Goal: Navigation & Orientation: Understand site structure

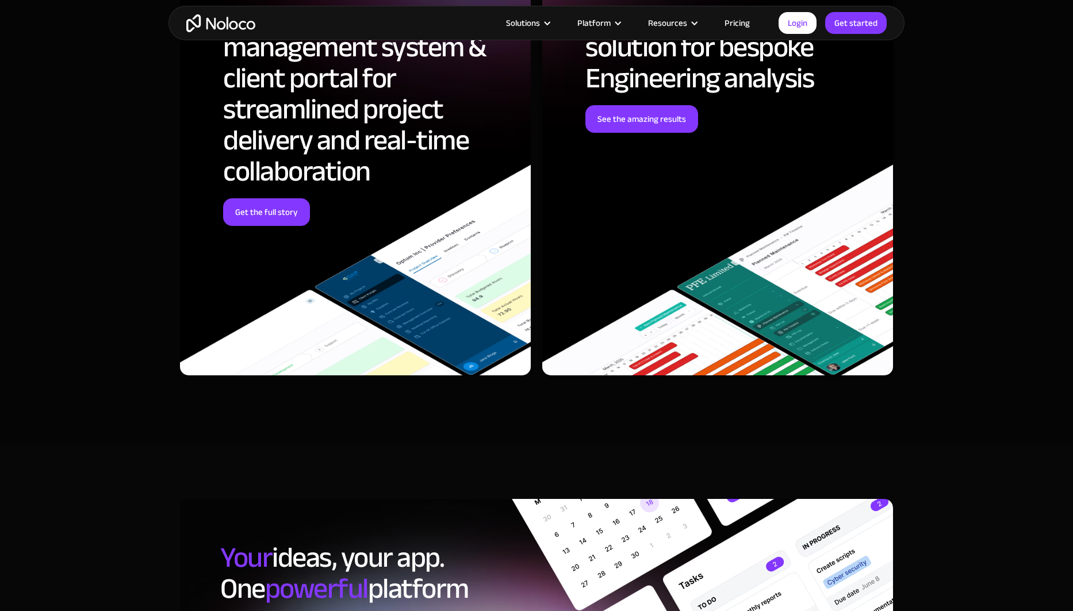
scroll to position [3463, 0]
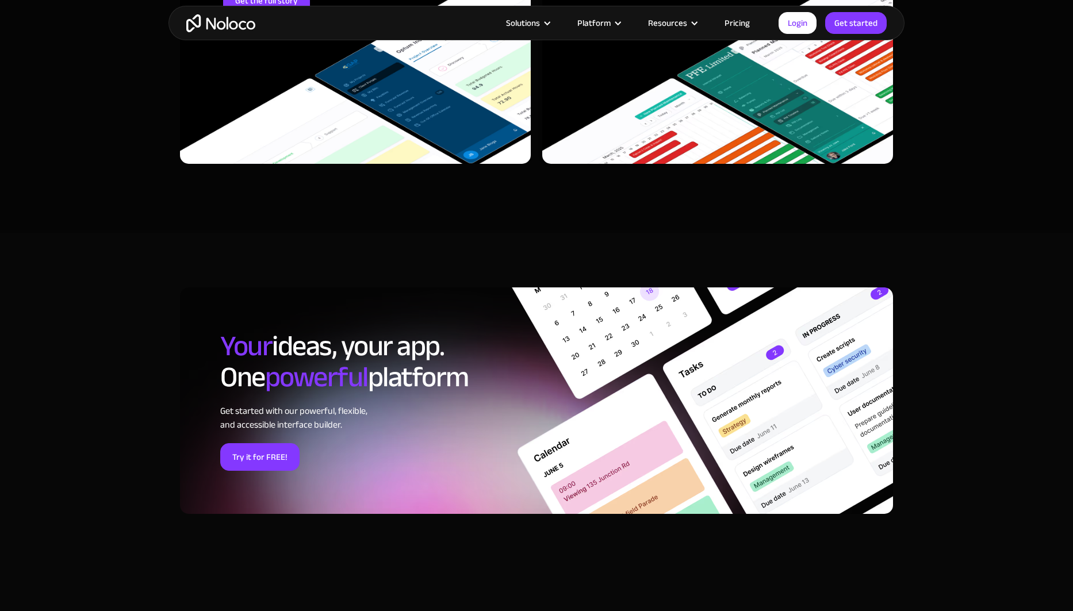
click at [742, 23] on link "Pricing" at bounding box center [737, 23] width 54 height 15
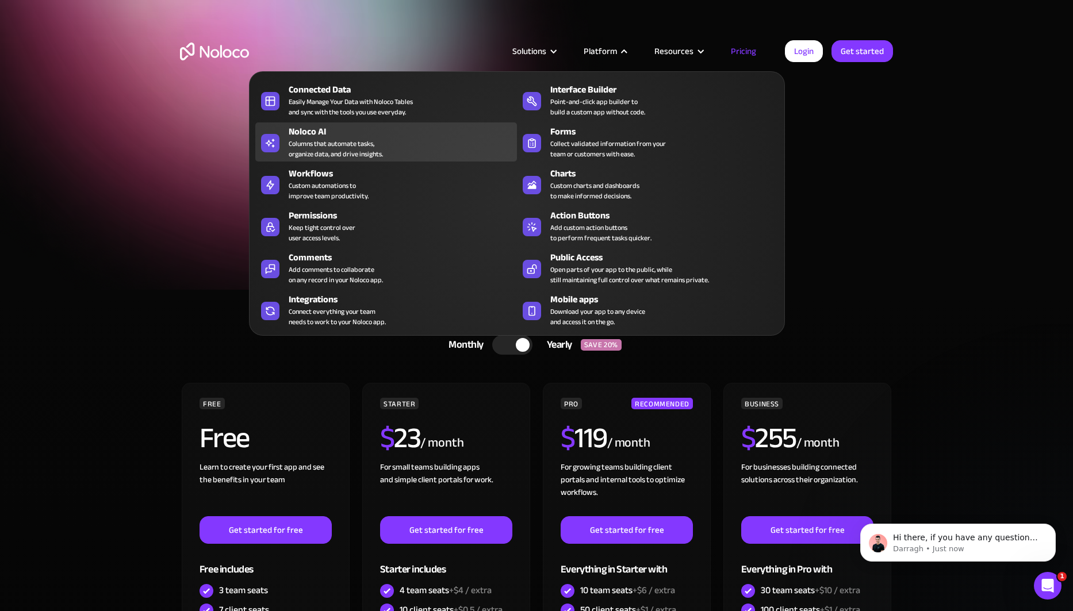
click at [376, 142] on div "Columns that automate tasks, organize data, and drive insights." at bounding box center [336, 149] width 94 height 21
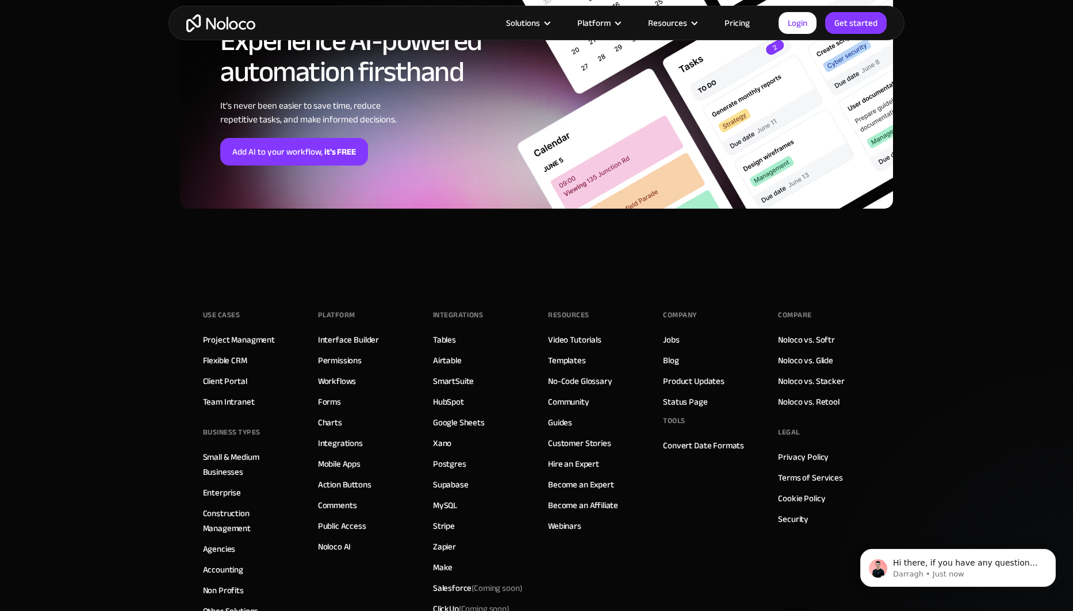
scroll to position [4166, 0]
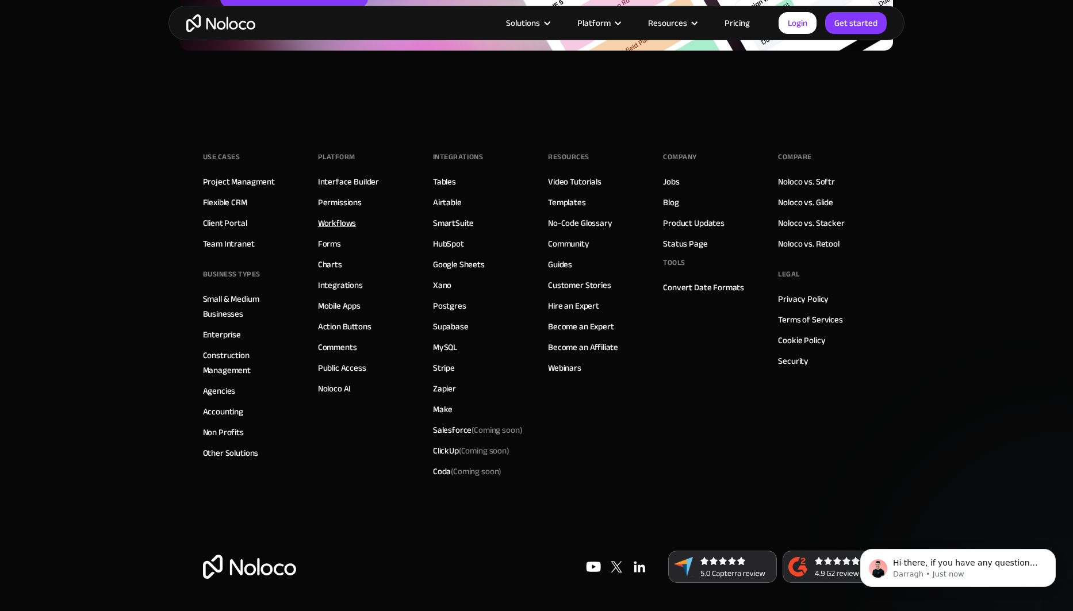
click at [343, 221] on link "Workflows" at bounding box center [337, 223] width 39 height 15
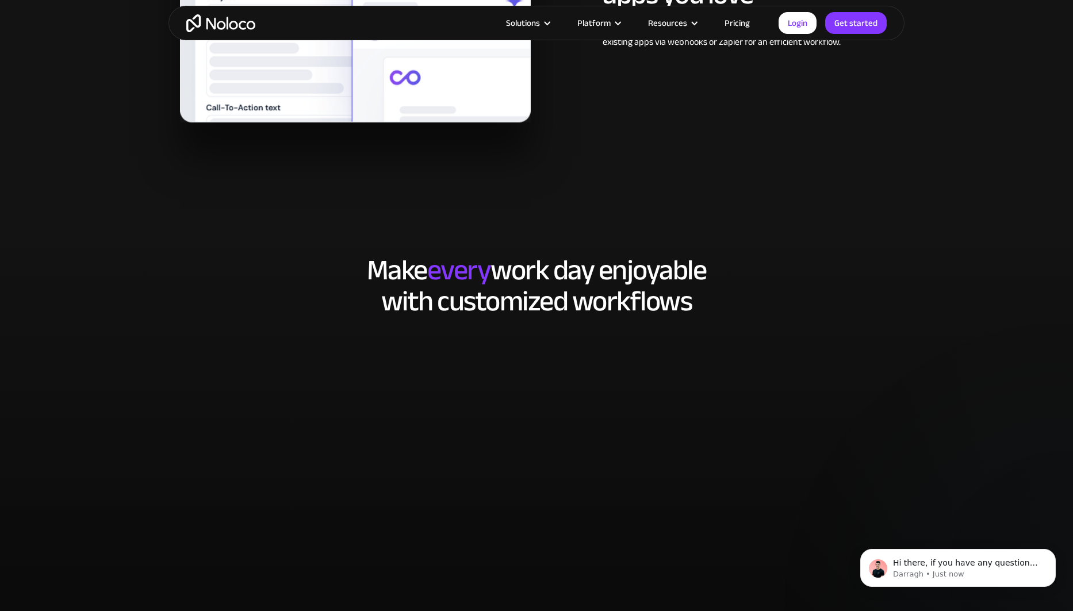
scroll to position [2182, 0]
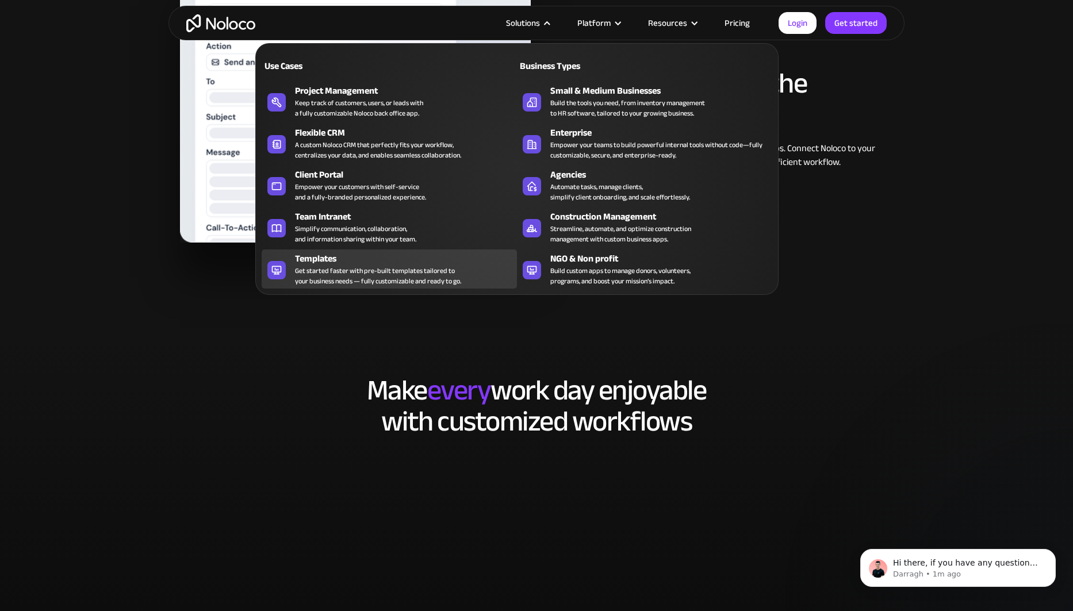
click at [385, 274] on div "Get started faster with pre-built templates tailored to your business needs — f…" at bounding box center [378, 276] width 166 height 21
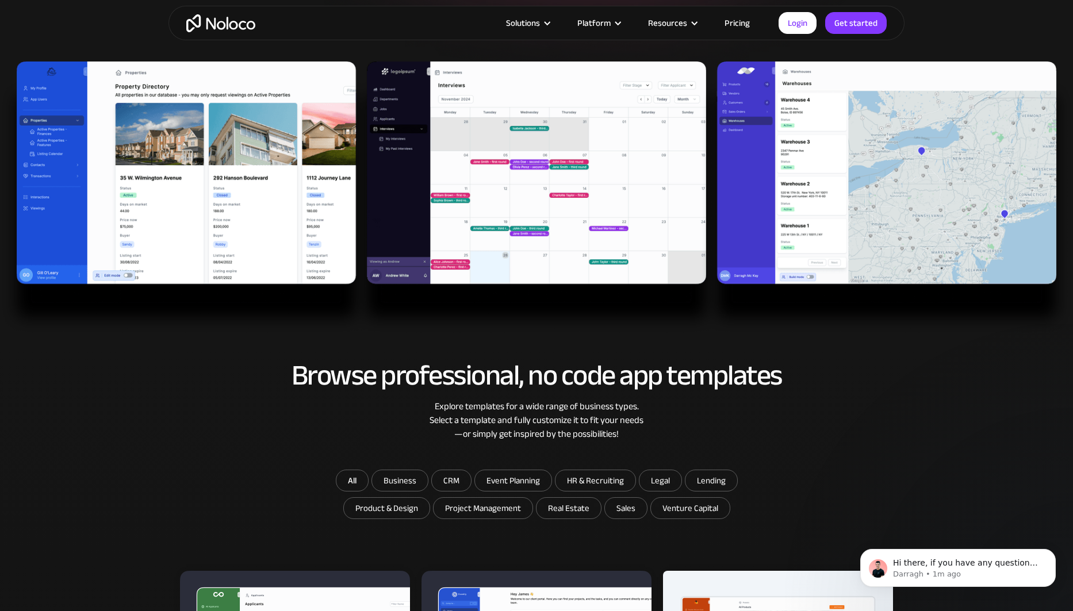
scroll to position [669, 0]
